Goal: Information Seeking & Learning: Learn about a topic

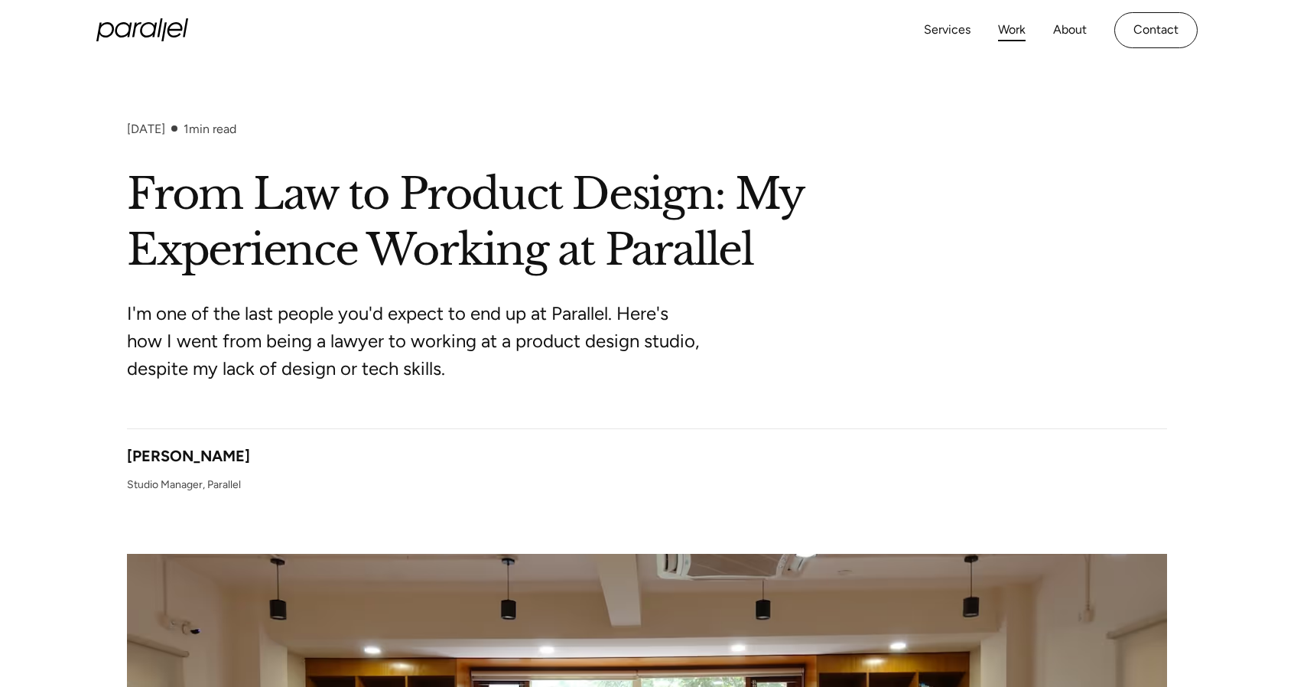
click at [1003, 37] on link "Work" at bounding box center [1012, 30] width 28 height 22
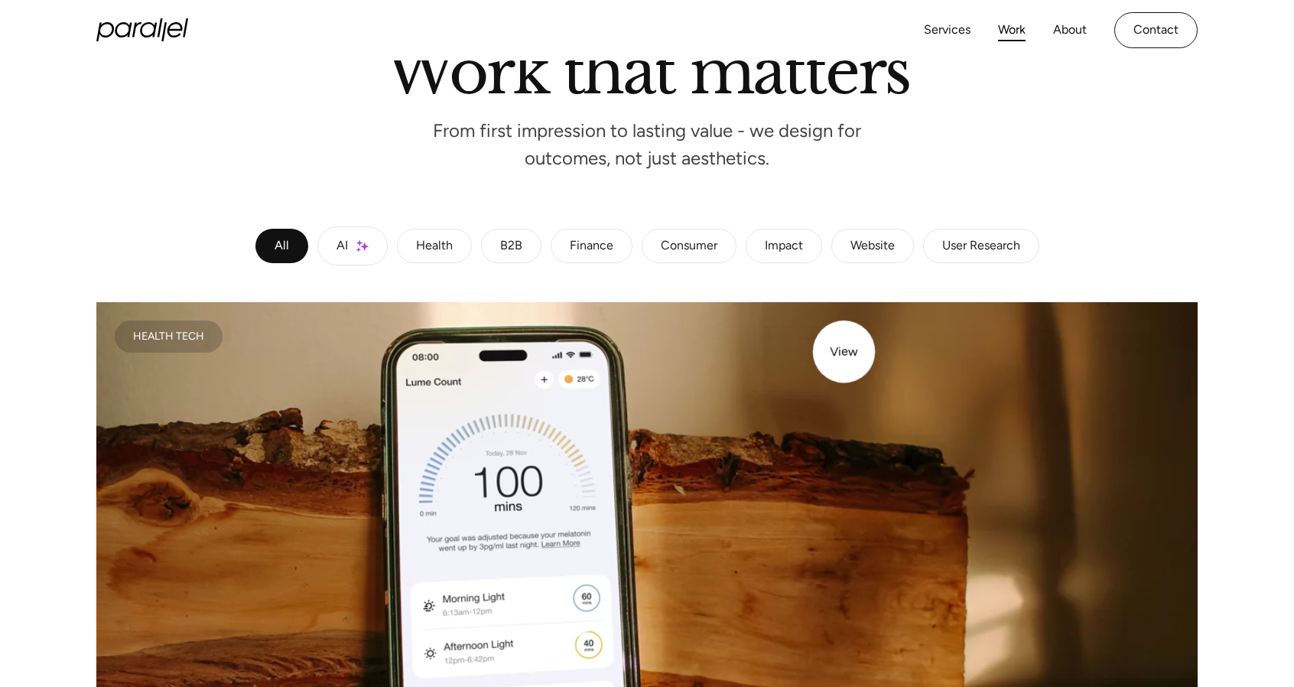
scroll to position [153, 0]
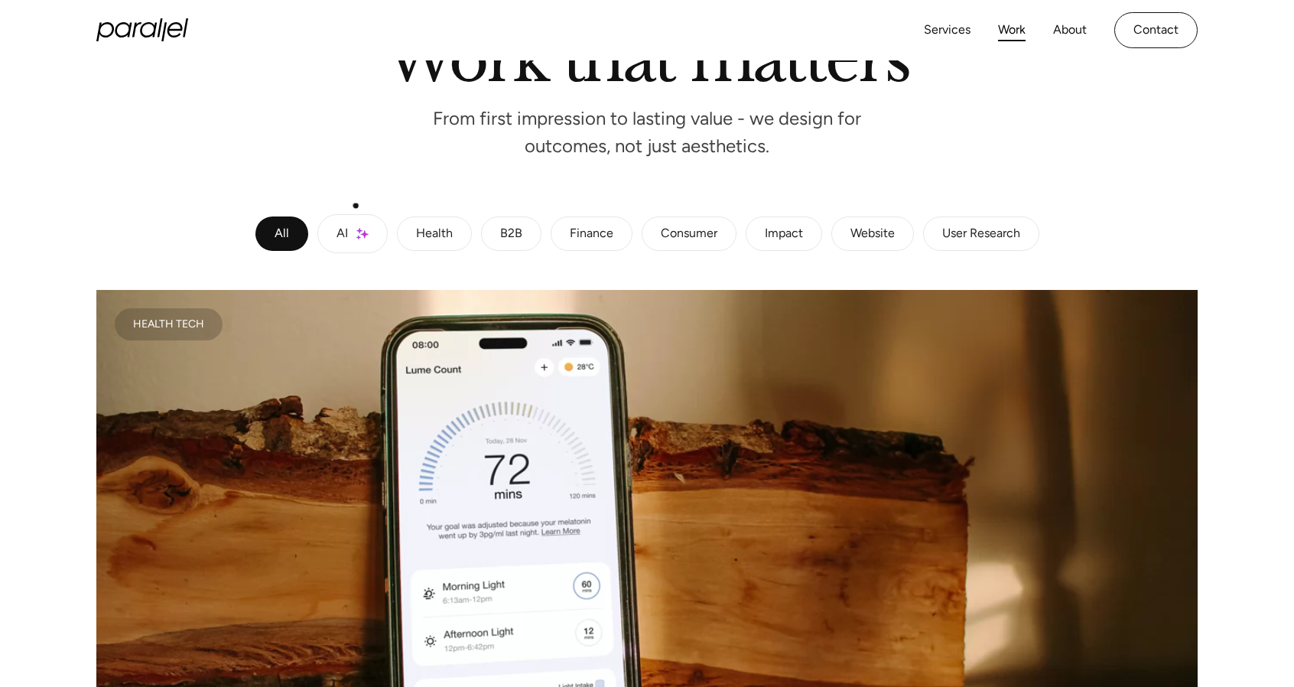
click at [371, 227] on link "AI" at bounding box center [352, 233] width 70 height 39
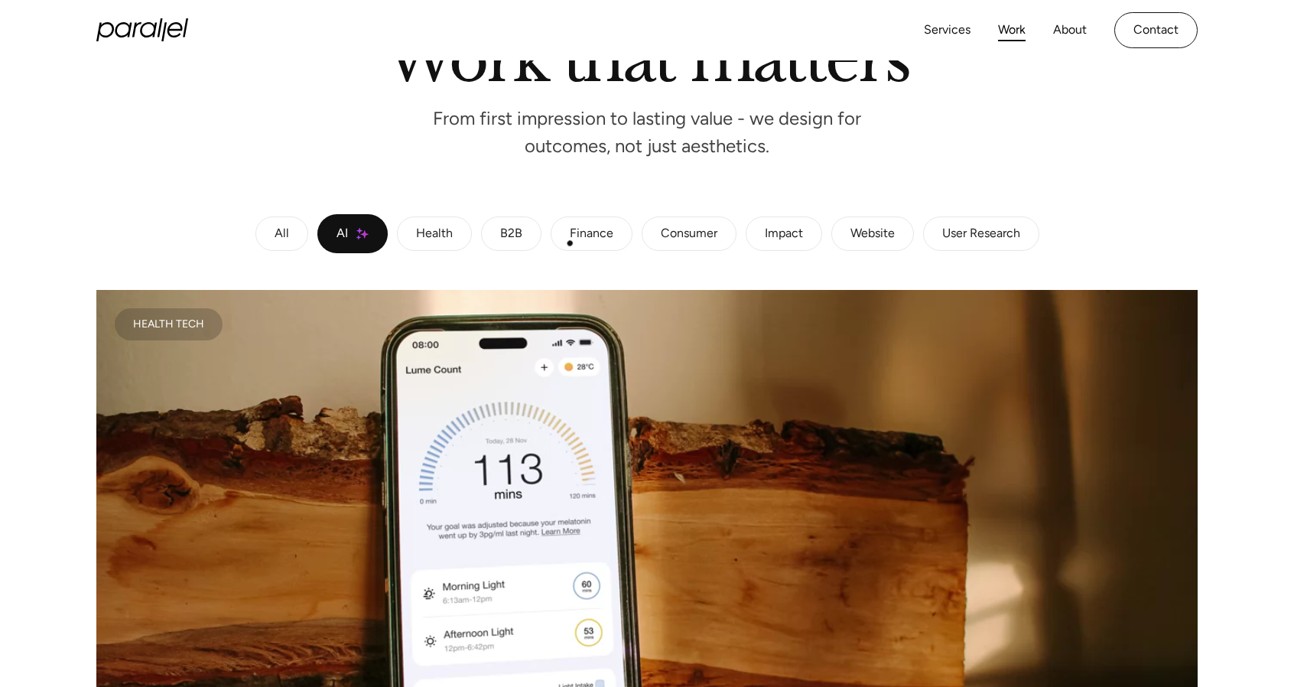
click at [590, 230] on div "Finance" at bounding box center [592, 233] width 44 height 9
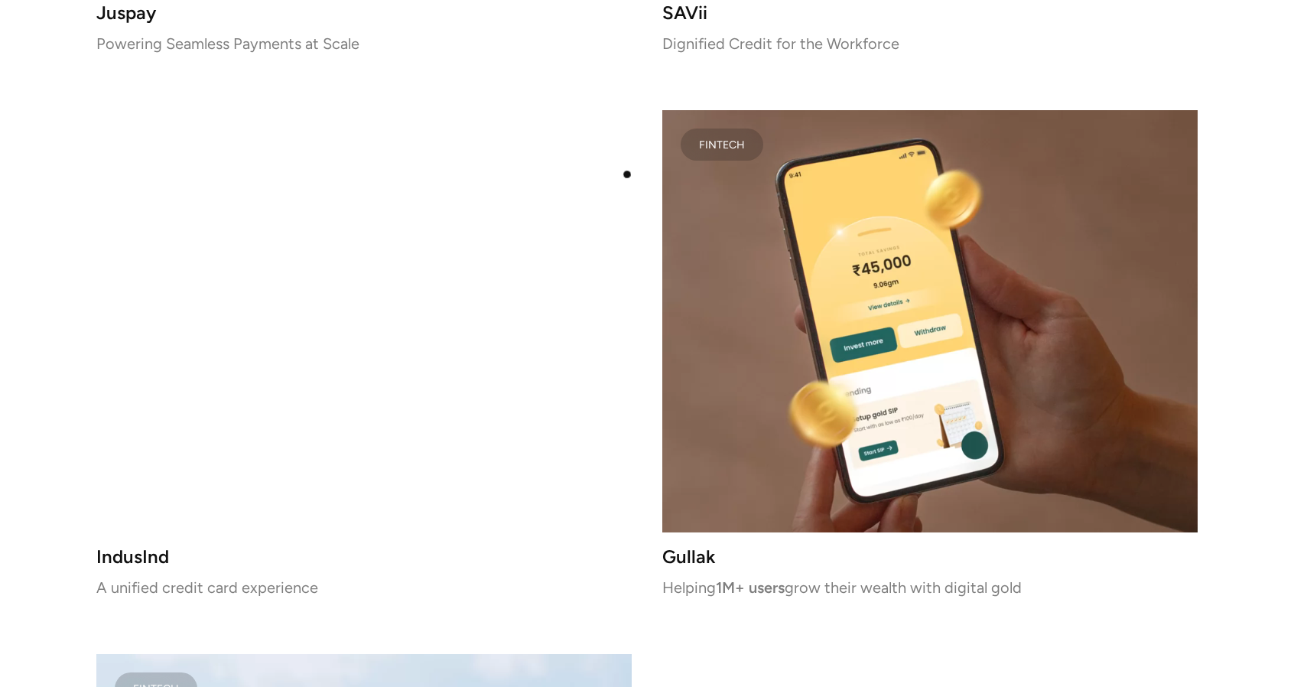
scroll to position [918, 0]
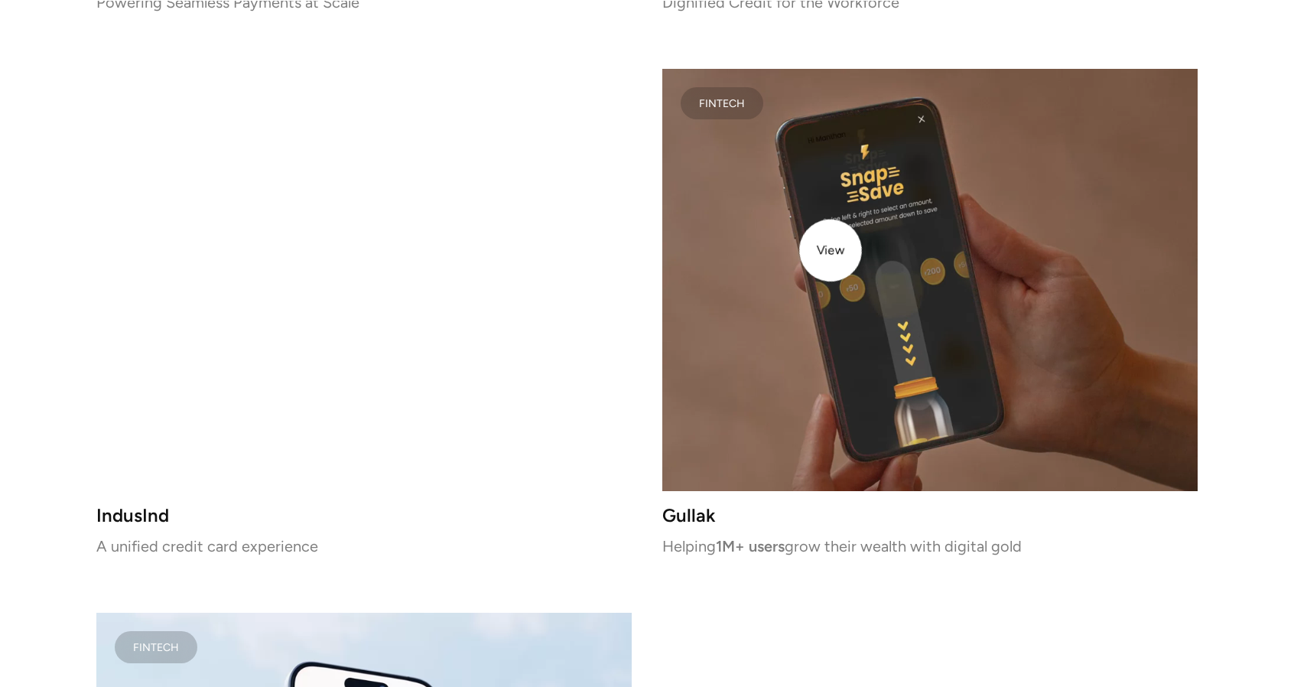
click at [832, 251] on video at bounding box center [929, 280] width 535 height 422
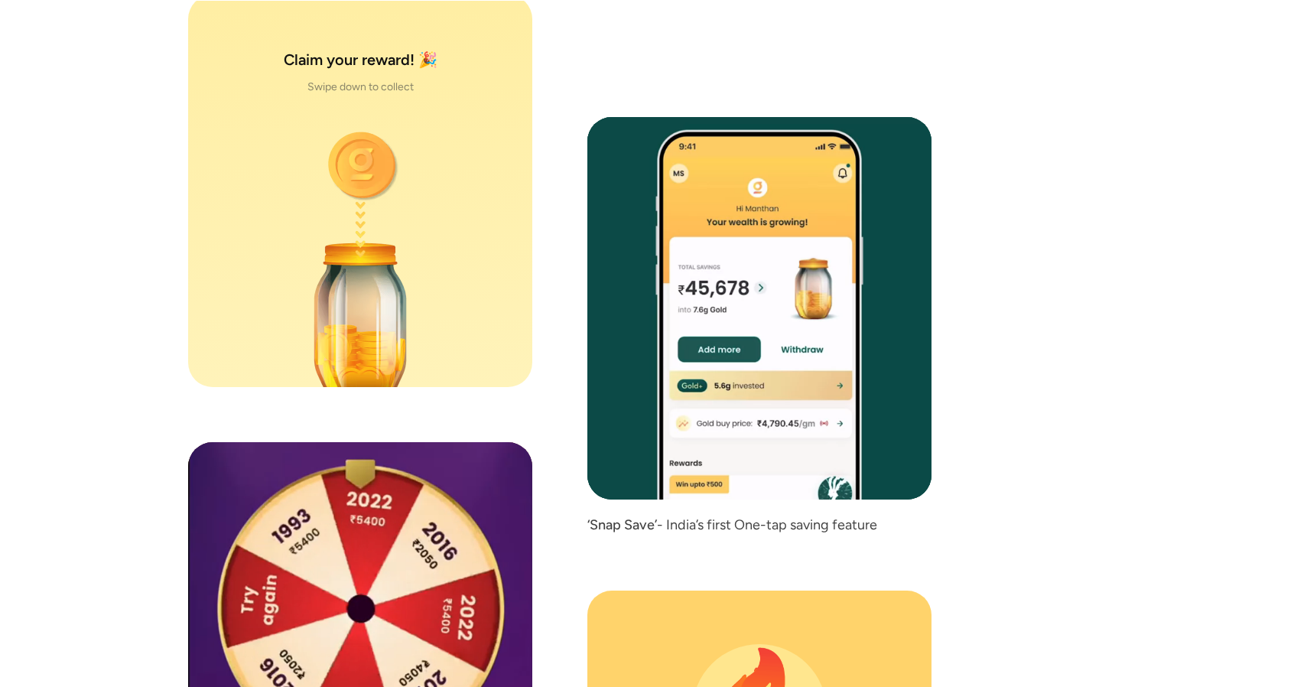
scroll to position [7067, 0]
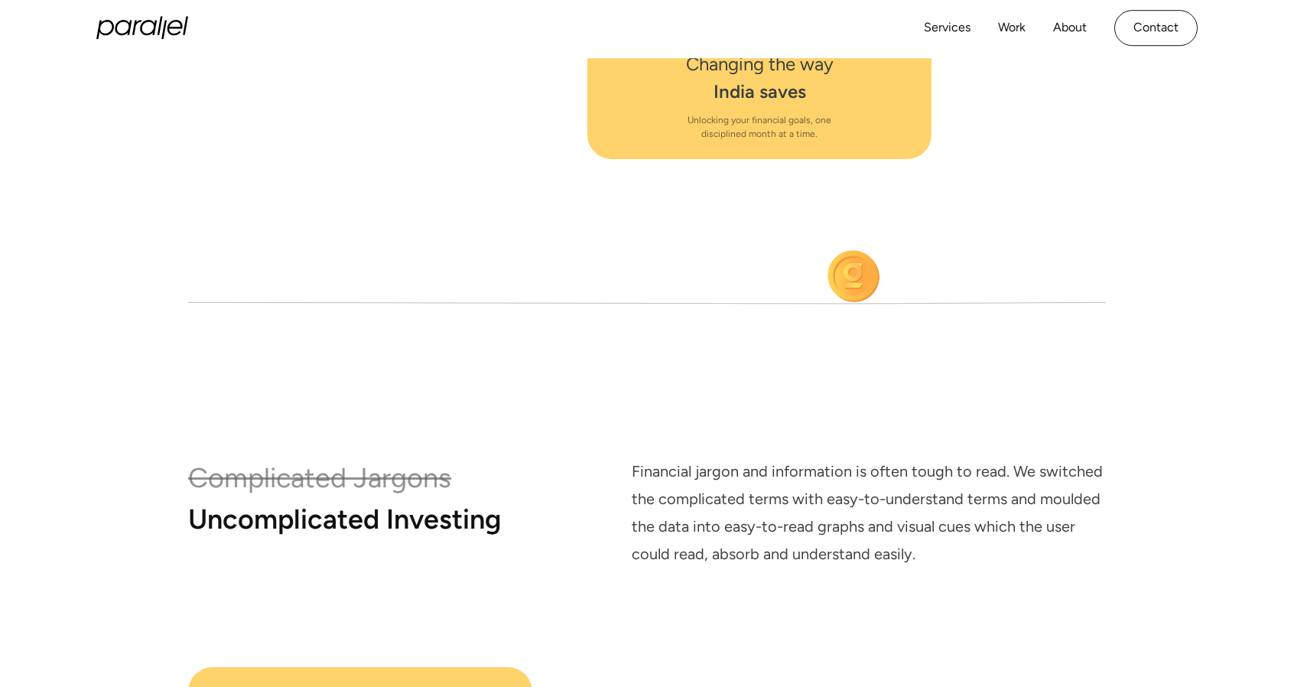
drag, startPoint x: 848, startPoint y: 272, endPoint x: 847, endPoint y: 247, distance: 25.3
click at [849, 272] on image at bounding box center [855, 277] width 54 height 55
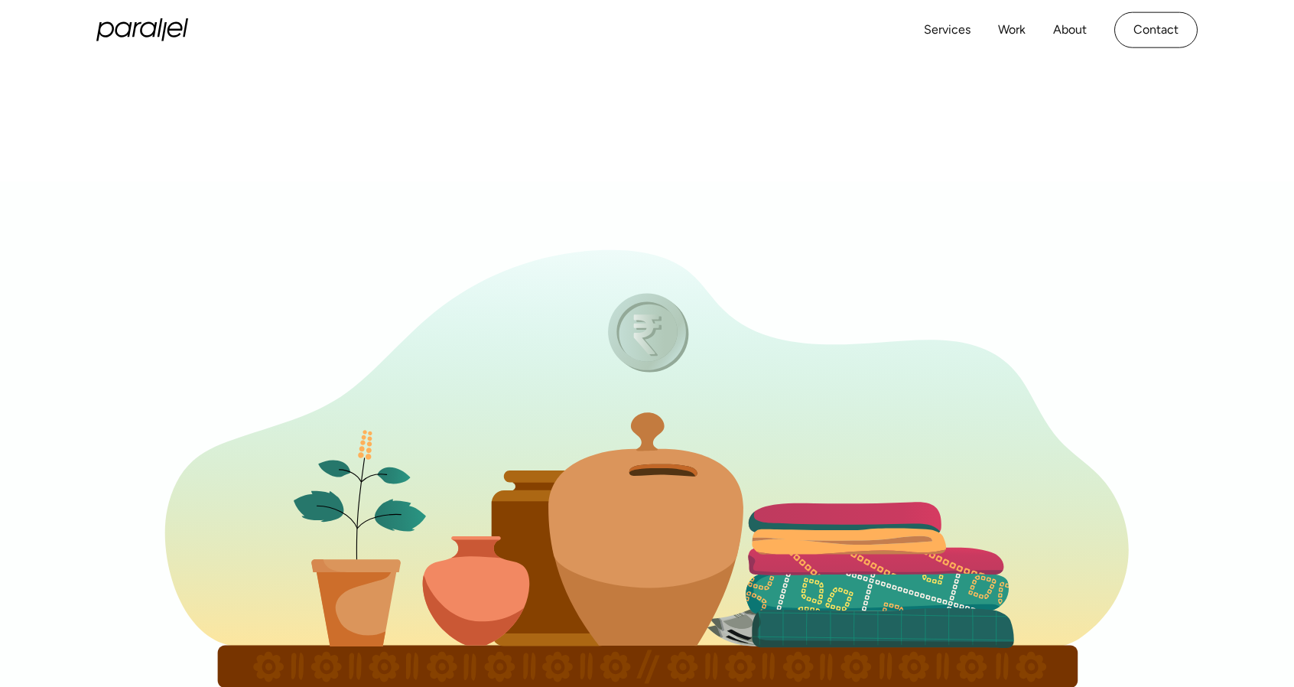
scroll to position [8, 0]
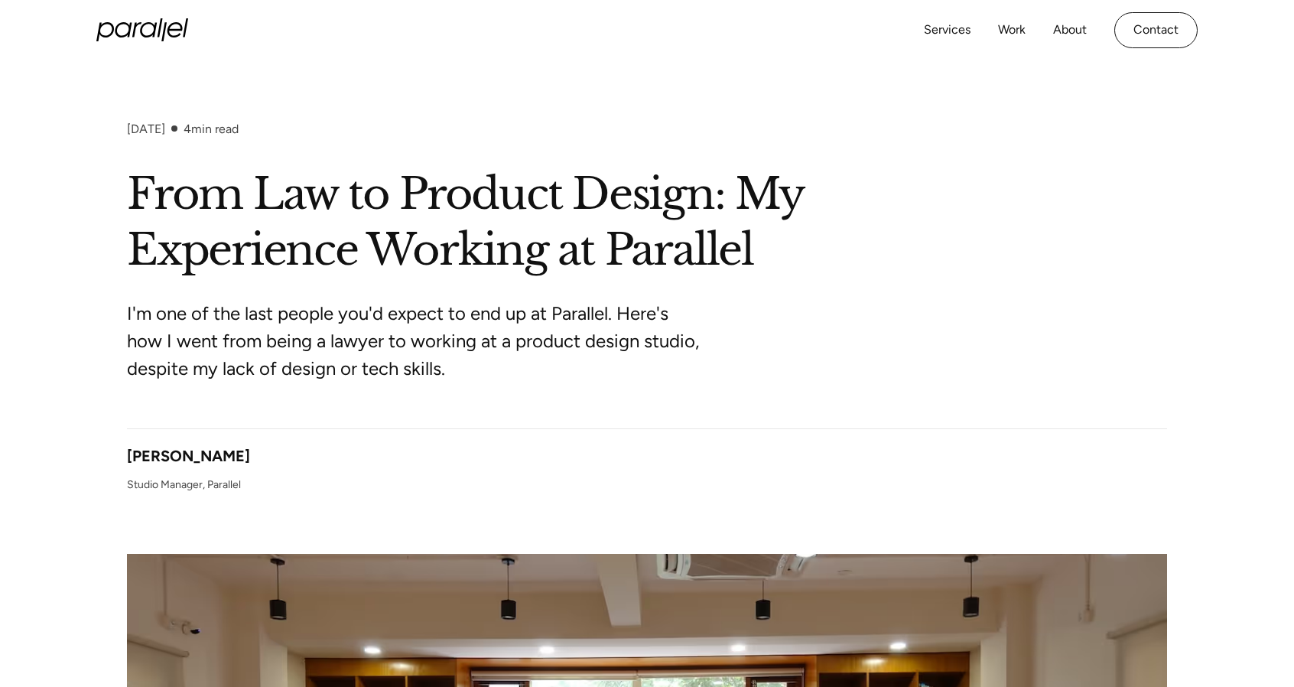
click at [1029, 28] on div "Services Work About Careers Contact" at bounding box center [1061, 30] width 274 height 36
click at [1014, 34] on link "Work" at bounding box center [1012, 30] width 28 height 22
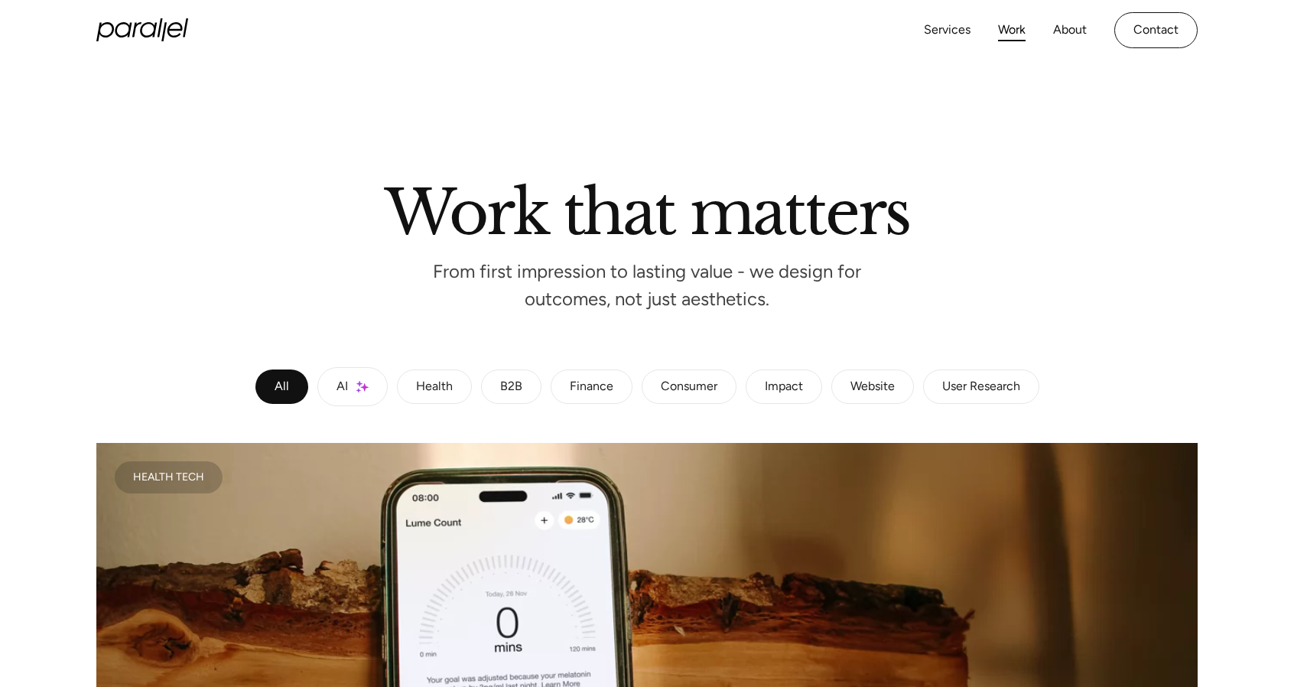
click at [614, 385] on link "Finance" at bounding box center [592, 386] width 82 height 35
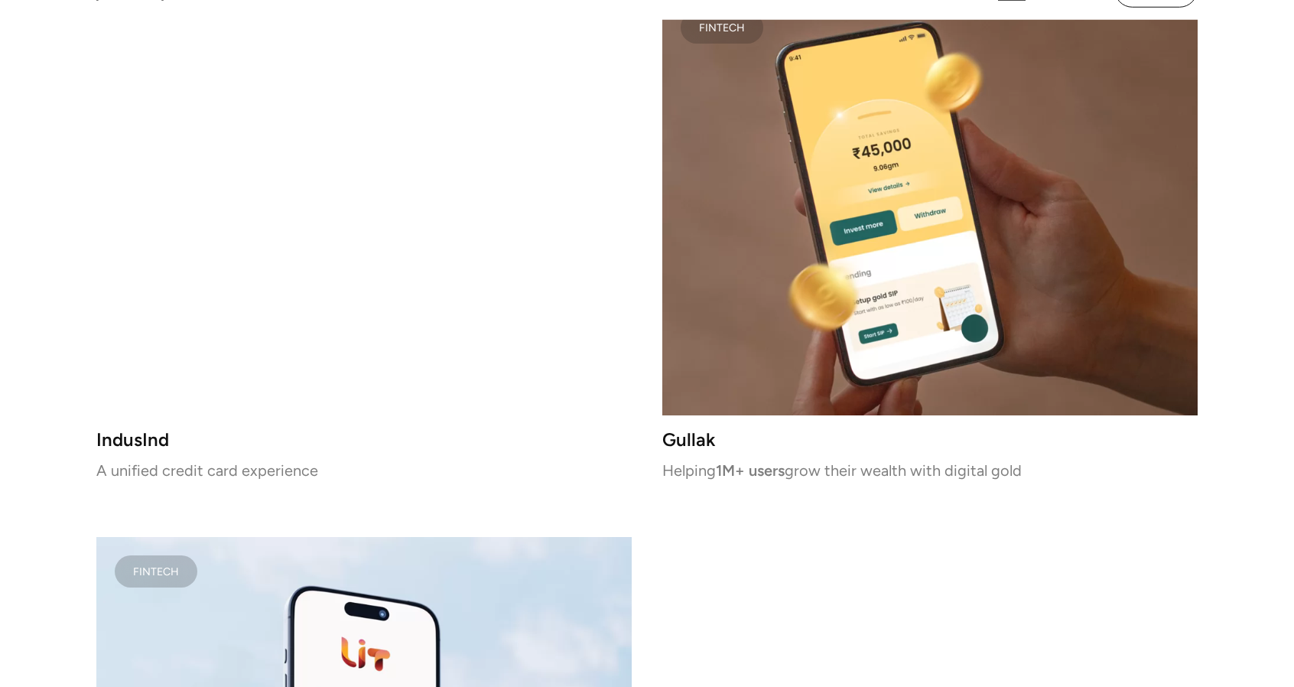
scroll to position [994, 0]
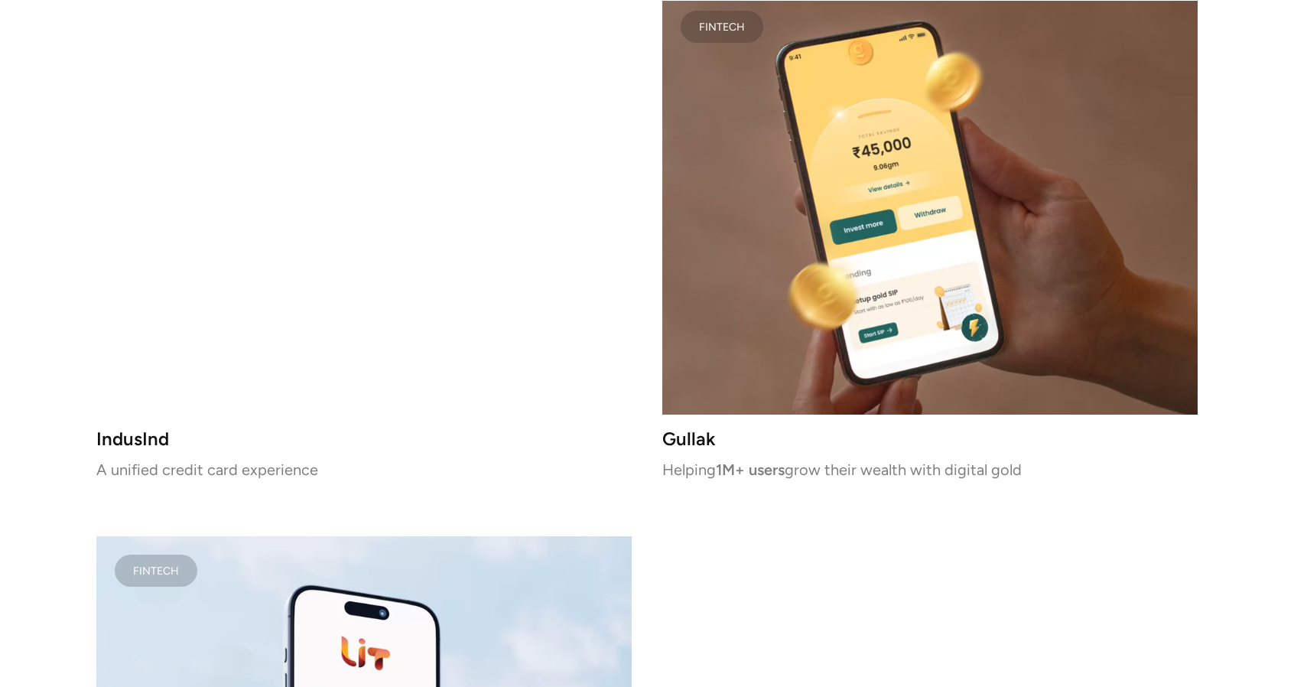
drag, startPoint x: 1030, startPoint y: 467, endPoint x: 656, endPoint y: 467, distance: 374.0
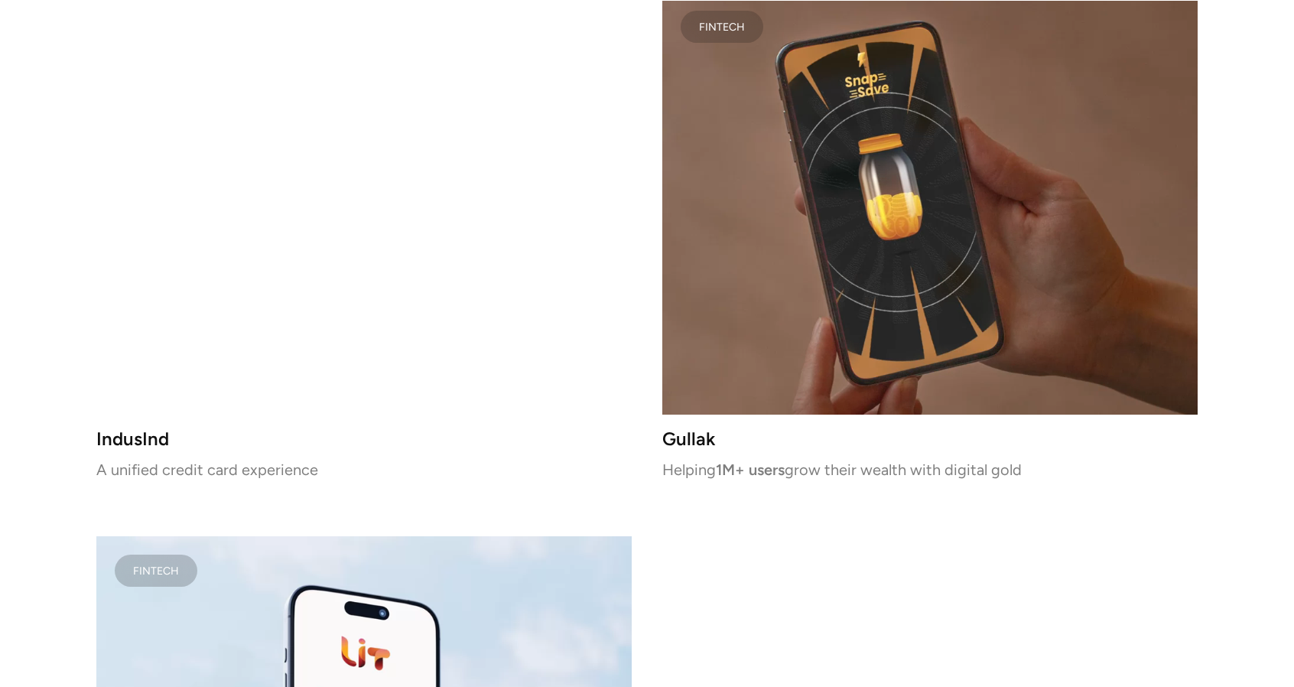
click at [656, 467] on div "FINTECH Juspay Powering Seamless Payments at Scale FINTECH SAVii Dignified Cred…" at bounding box center [646, 234] width 1101 height 1571
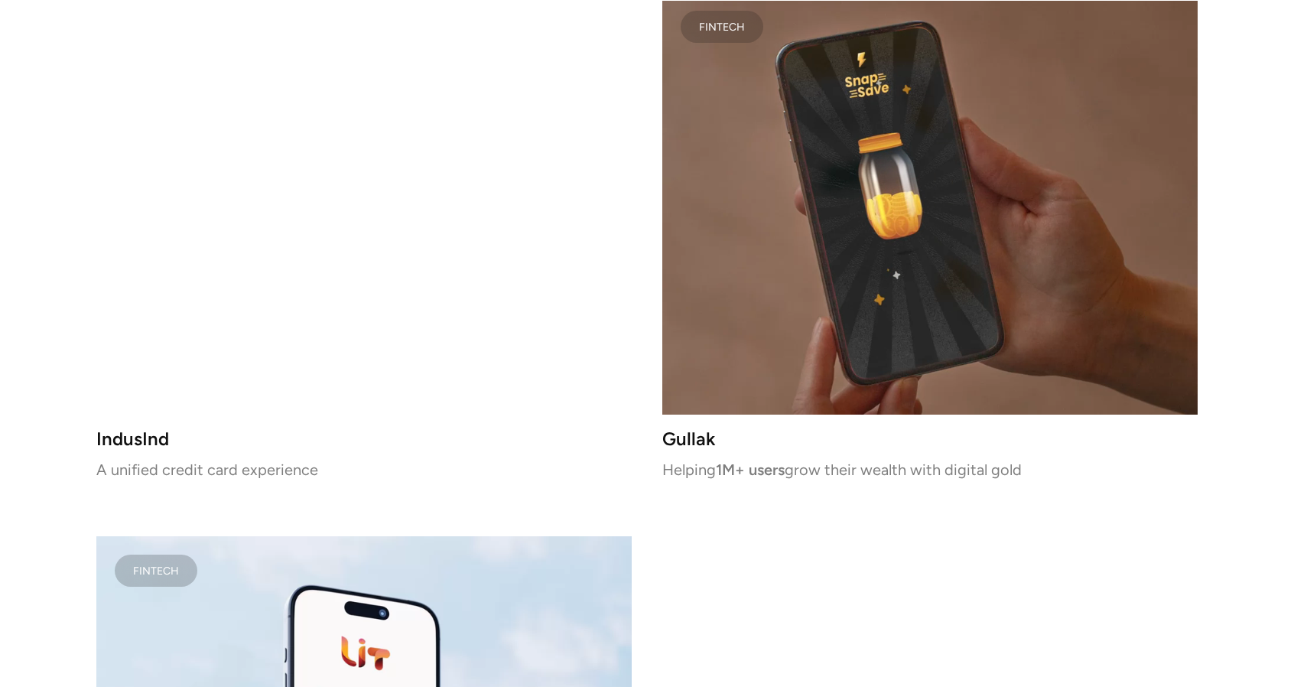
copy p "Helping 1M+ users grow their wealth with digital gold"
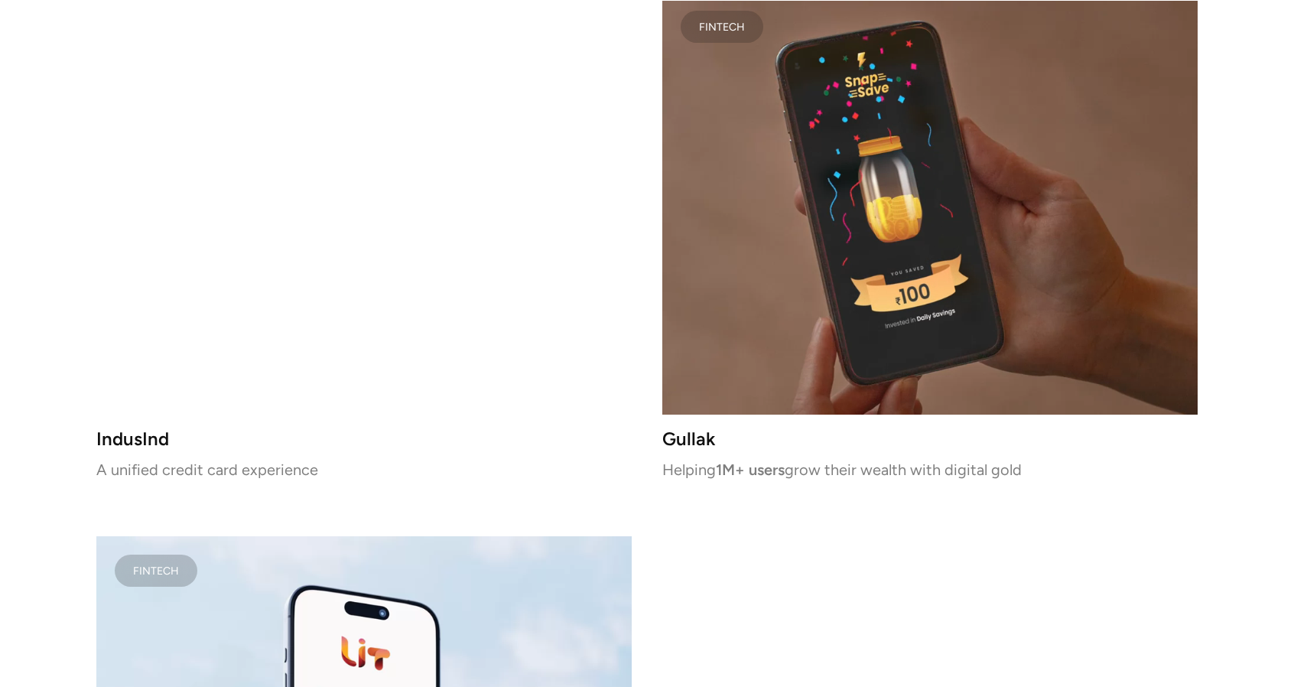
click at [650, 484] on div "FINTECH Juspay Powering Seamless Payments at Scale FINTECH SAVii Dignified Cred…" at bounding box center [646, 234] width 1101 height 1571
